Goal: Task Accomplishment & Management: Manage account settings

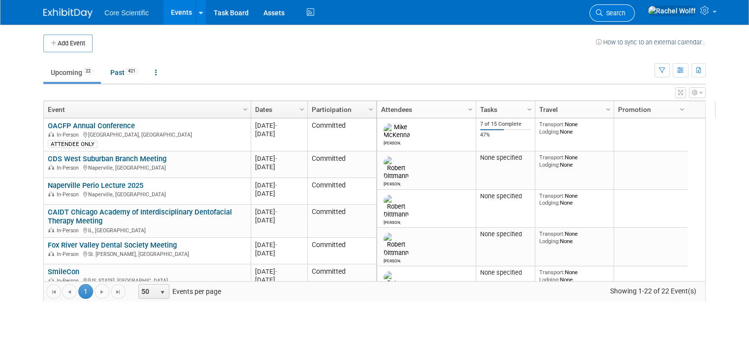
click at [626, 11] on span "Search" at bounding box center [614, 12] width 23 height 7
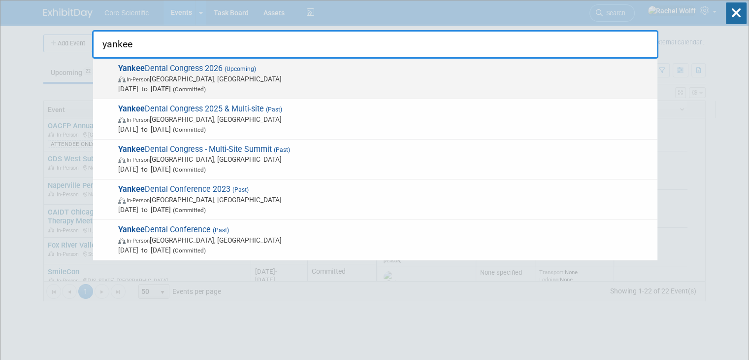
type input "yankee"
click at [487, 93] on div "Yankee Dental Congress 2026 (Upcoming) In-Person [GEOGRAPHIC_DATA], [GEOGRAPHIC…" at bounding box center [375, 79] width 565 height 40
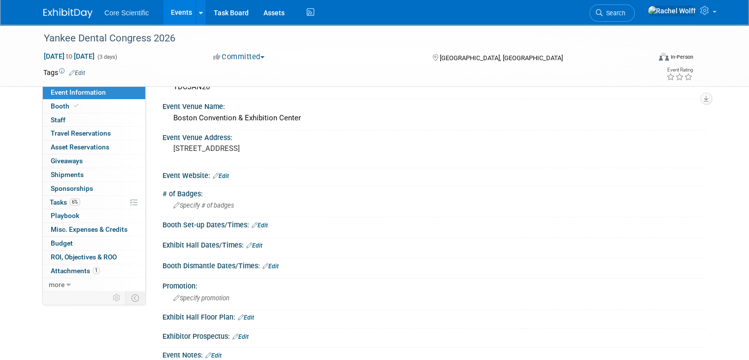
scroll to position [148, 0]
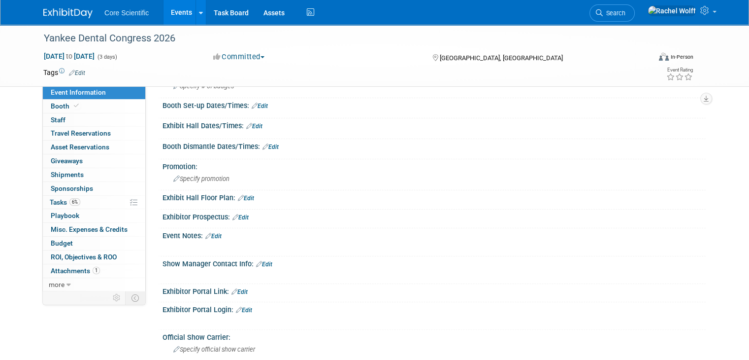
click at [232, 289] on link "Edit" at bounding box center [240, 291] width 16 height 7
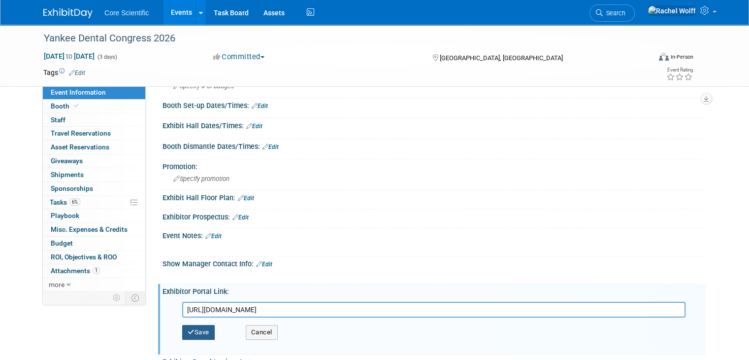
type input "https://yankee2026.smallworldlabs.com/home"
click at [201, 330] on button "Save" at bounding box center [198, 332] width 33 height 15
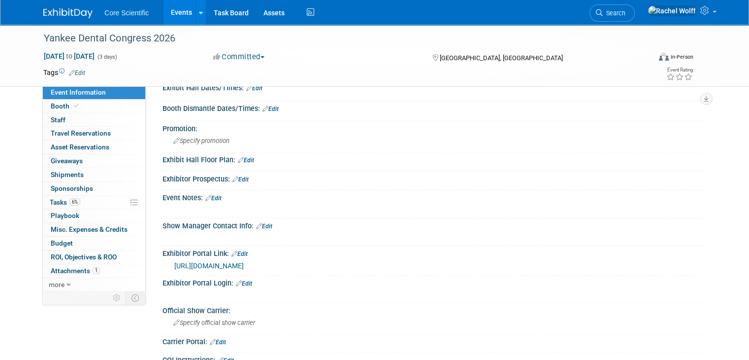
scroll to position [246, 0]
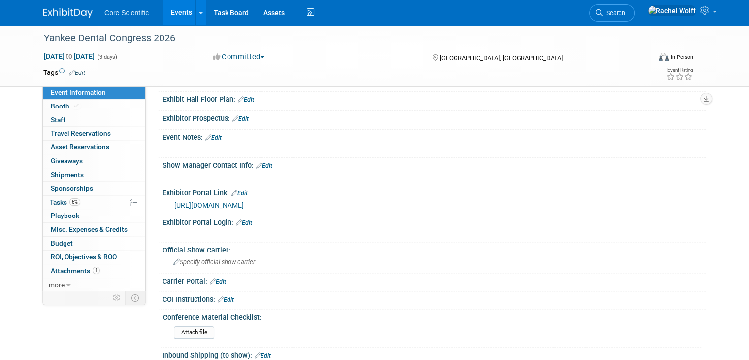
click at [236, 221] on icon at bounding box center [239, 222] width 6 height 6
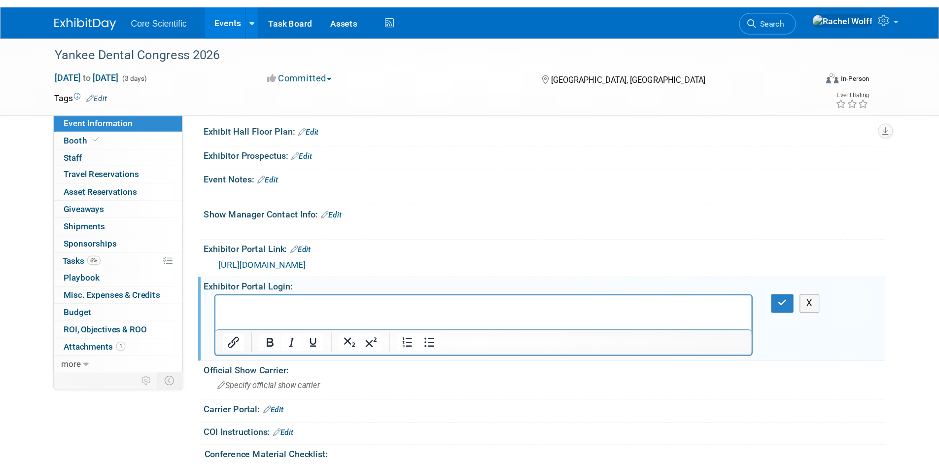
scroll to position [0, 0]
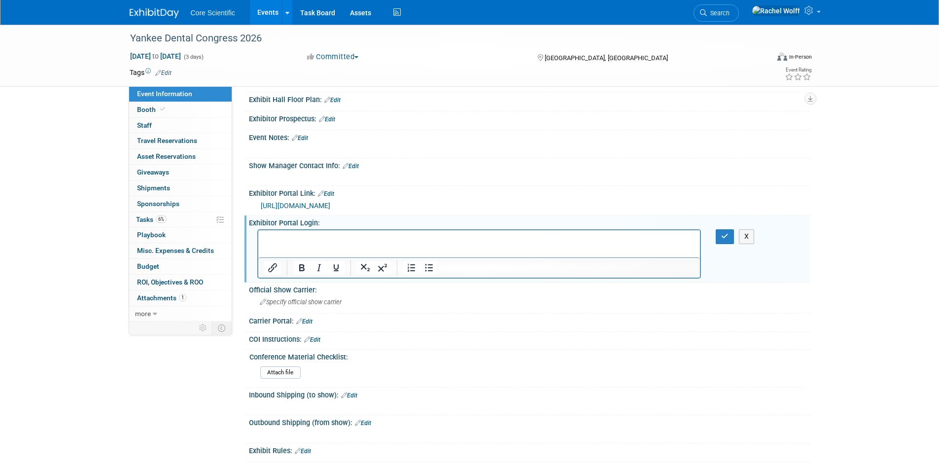
click at [290, 238] on p "Rich Text Area. Press ALT-0 for help." at bounding box center [479, 239] width 431 height 10
click at [720, 148] on div "X" at bounding box center [529, 148] width 561 height 13
click at [356, 237] on p "Rich Text Area. Press ALT-0 for help." at bounding box center [479, 239] width 431 height 10
click at [718, 236] on button "button" at bounding box center [724, 236] width 18 height 14
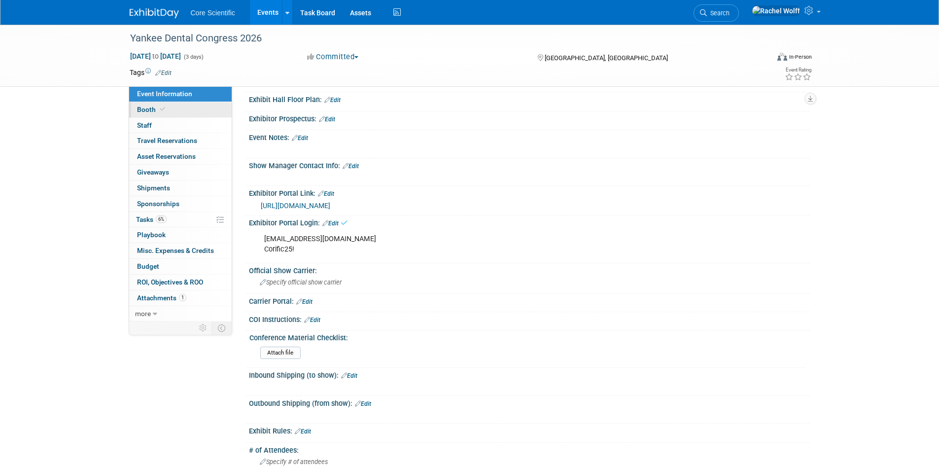
click at [152, 117] on link "Booth" at bounding box center [180, 109] width 102 height 15
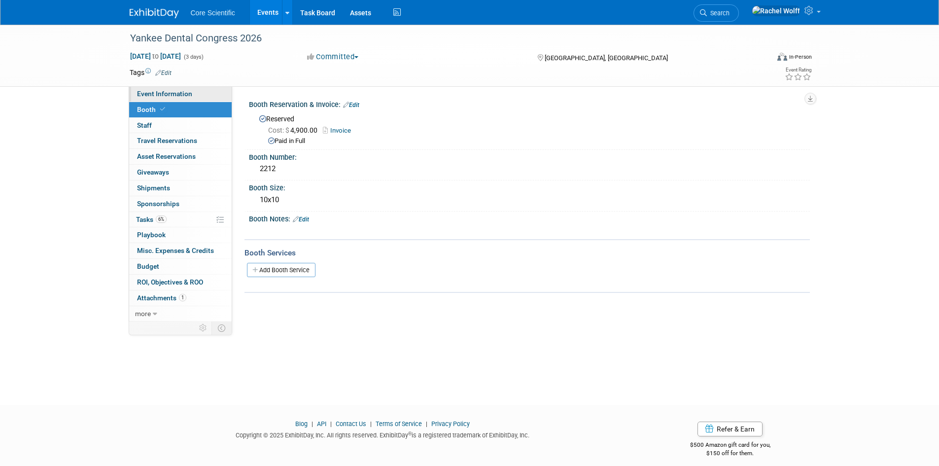
click at [160, 99] on link "Event Information" at bounding box center [180, 93] width 102 height 15
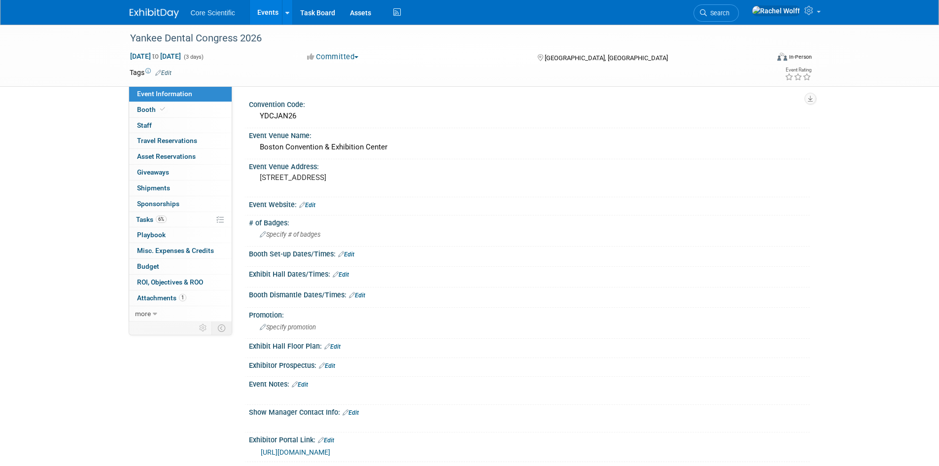
click at [329, 359] on link "Edit" at bounding box center [327, 365] width 16 height 7
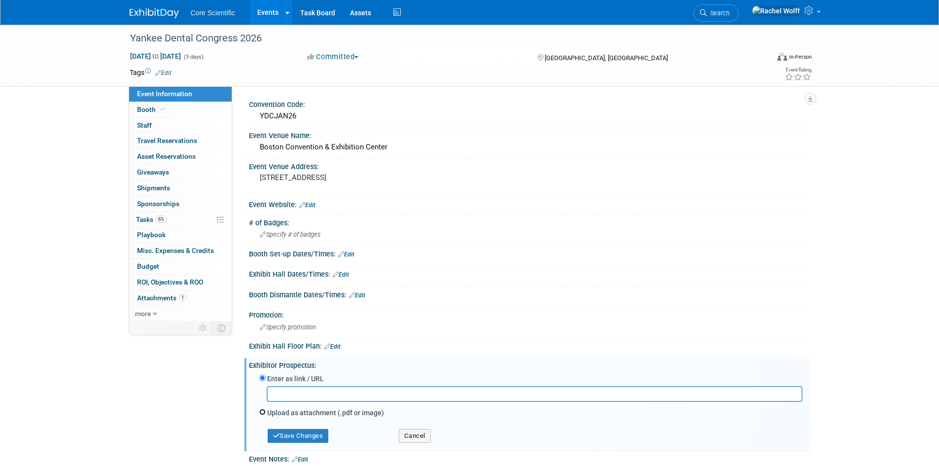
click at [263, 359] on input "Upload as attachment (.pdf or image)" at bounding box center [262, 411] width 6 height 6
radio input "true"
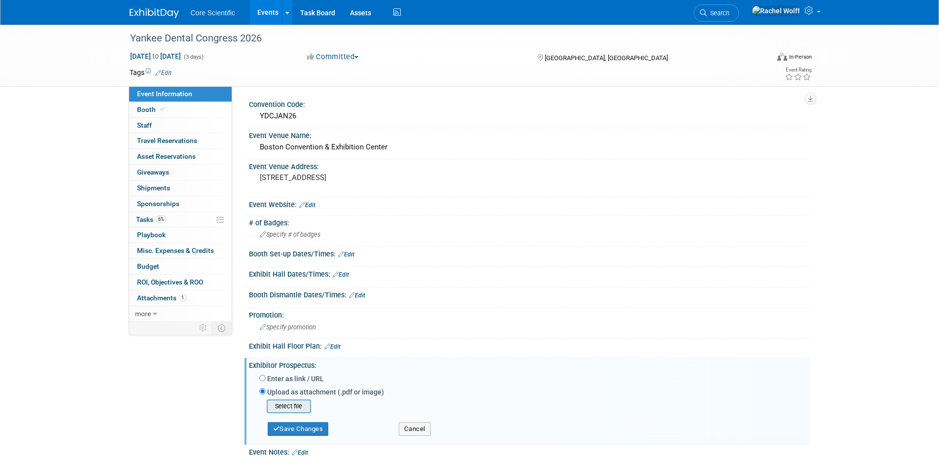
click at [297, 359] on input "file" at bounding box center [251, 406] width 117 height 12
click at [293, 359] on button "Save Changes" at bounding box center [298, 426] width 61 height 14
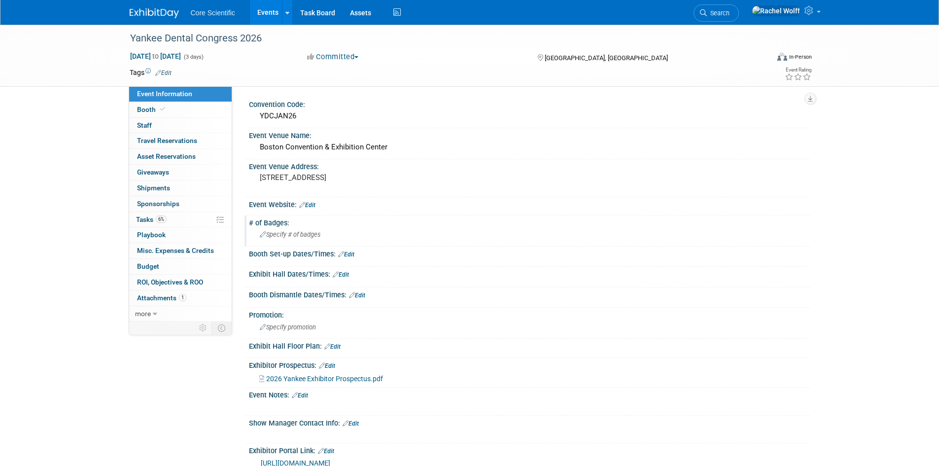
click at [295, 236] on span "Specify # of badges" at bounding box center [290, 234] width 61 height 7
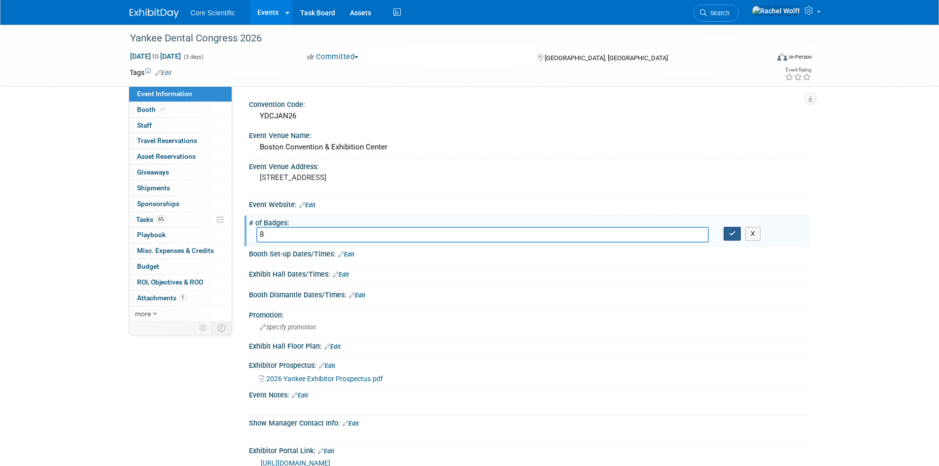
type input "8"
click at [730, 229] on button "button" at bounding box center [732, 234] width 18 height 14
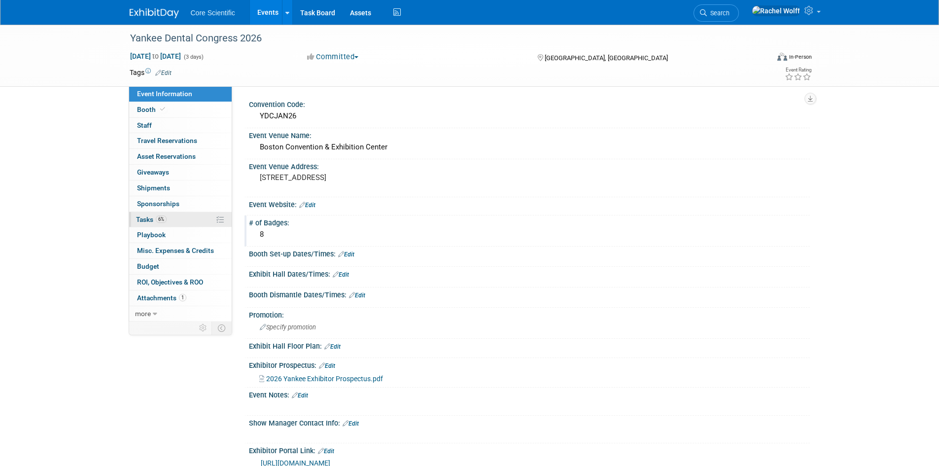
click at [157, 219] on span "6%" at bounding box center [161, 218] width 11 height 7
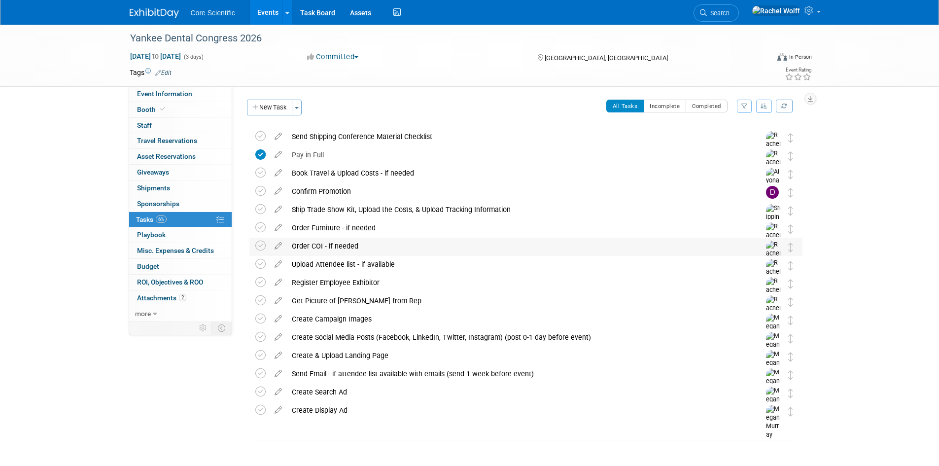
click at [340, 245] on div "Order COI - if needed" at bounding box center [516, 245] width 459 height 17
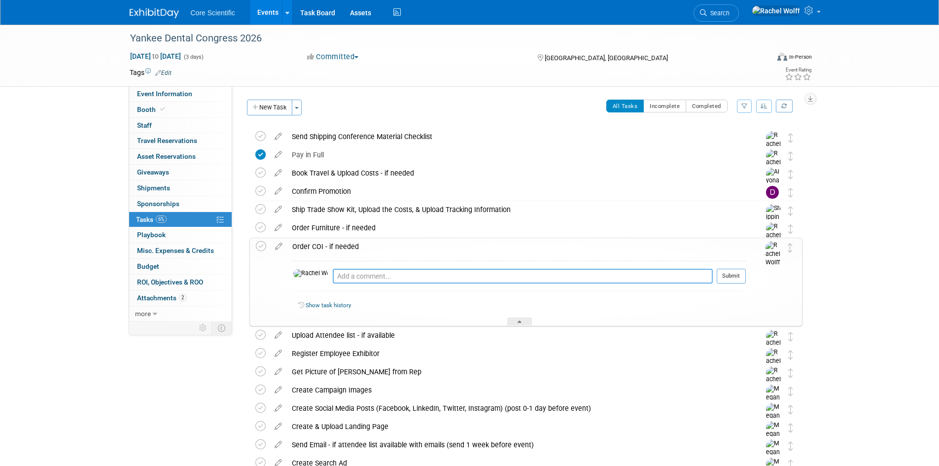
click at [345, 281] on textarea at bounding box center [523, 276] width 380 height 15
type textarea "O"
type textarea "Provide proof of COI to show manager by 12/31"
click at [735, 281] on button "Submit" at bounding box center [730, 276] width 29 height 15
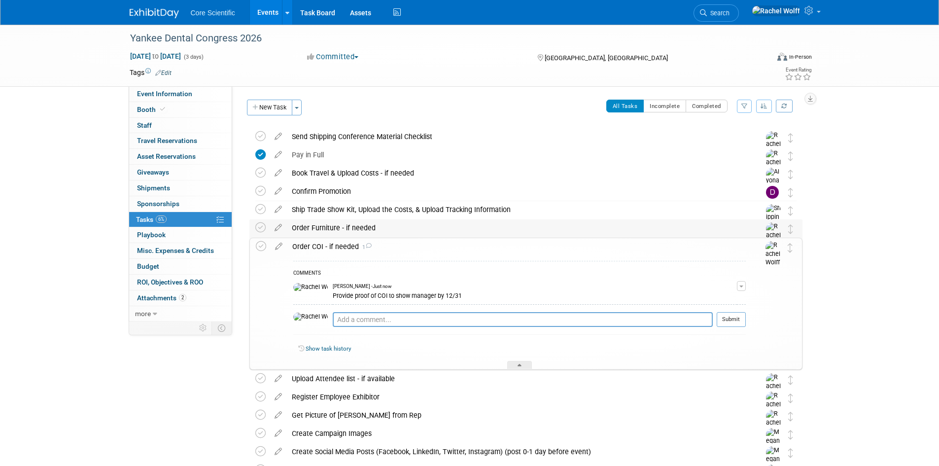
click at [314, 230] on div "Order Furniture - if needed" at bounding box center [516, 227] width 459 height 17
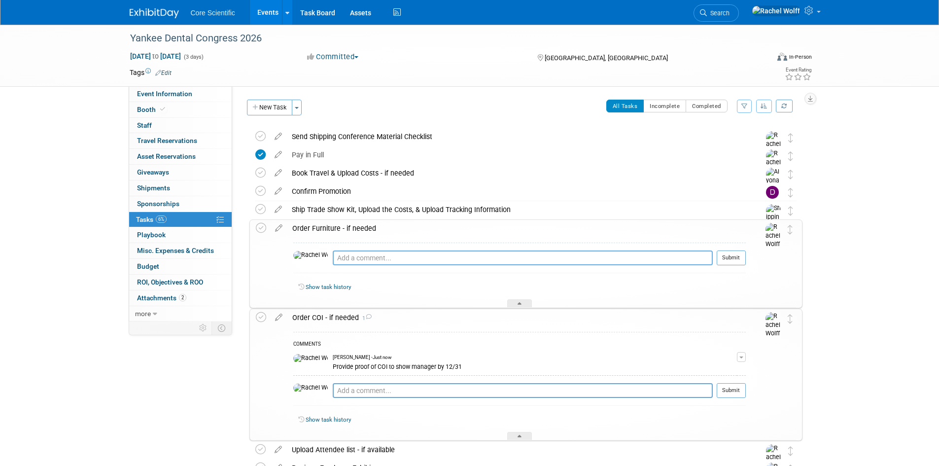
click at [333, 261] on textarea at bounding box center [523, 257] width 380 height 15
type textarea "Need to order carpet, ship table & chairs"
click at [735, 256] on button "Submit" at bounding box center [730, 257] width 29 height 15
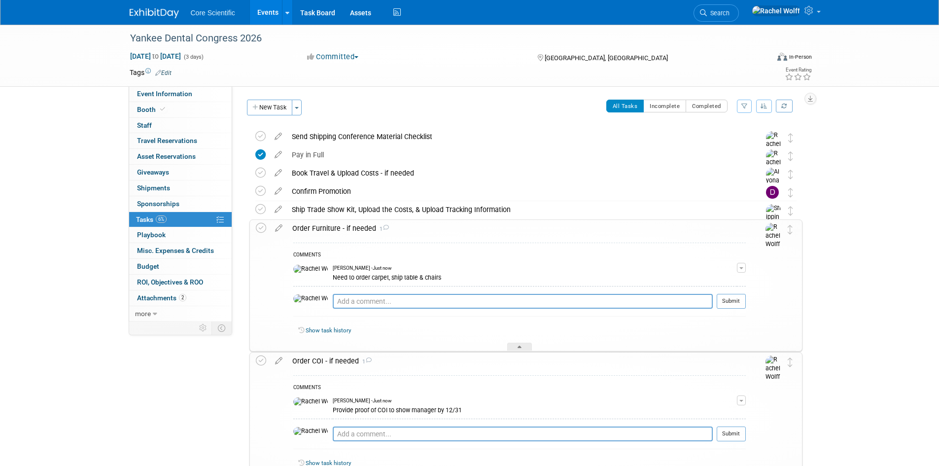
click at [749, 322] on div "Yankee Dental Congress 2026 Jan 29, 2026 to Jan 31, 2026 (3 days) Jan 29, 2026 …" at bounding box center [469, 367] width 939 height 684
click at [376, 227] on span "1" at bounding box center [382, 229] width 13 height 6
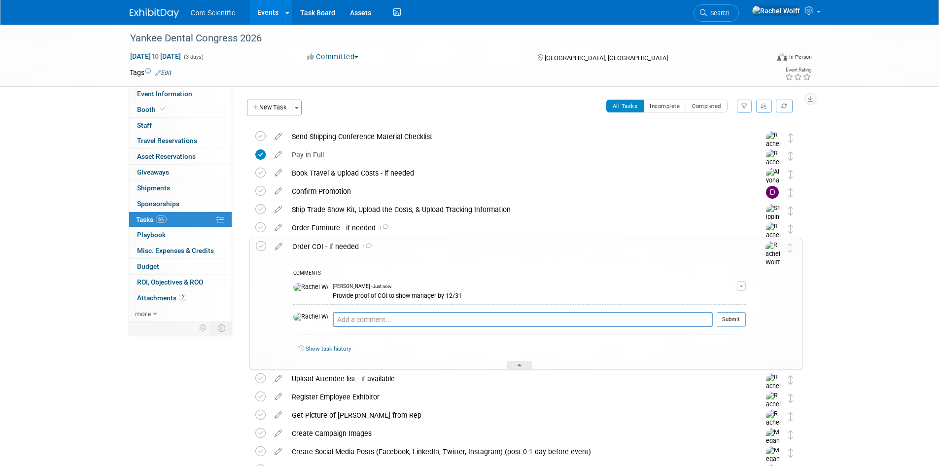
click at [345, 249] on div "Order COI - if needed 1" at bounding box center [516, 246] width 458 height 17
